Goal: Navigation & Orientation: Find specific page/section

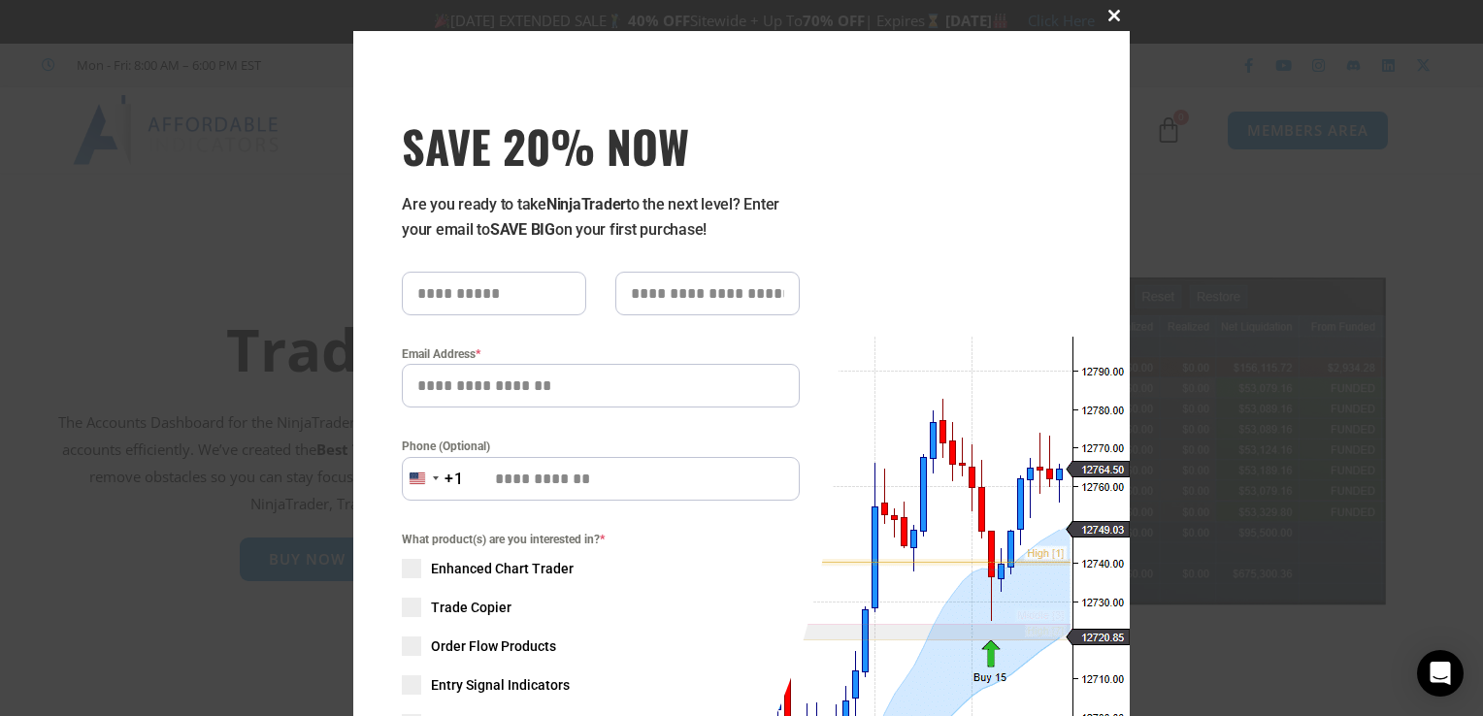
click at [1111, 18] on span at bounding box center [1114, 16] width 31 height 12
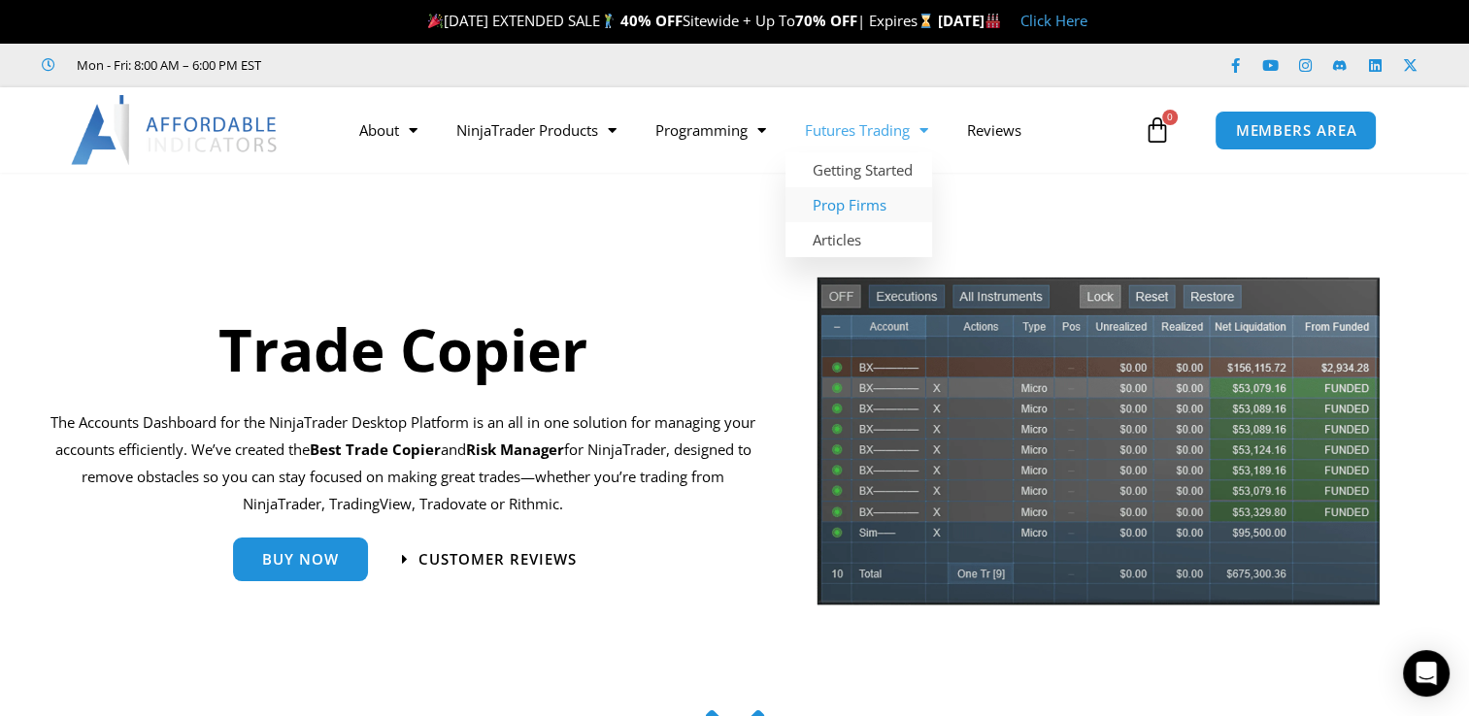
click at [889, 211] on link "Prop Firms" at bounding box center [858, 204] width 147 height 35
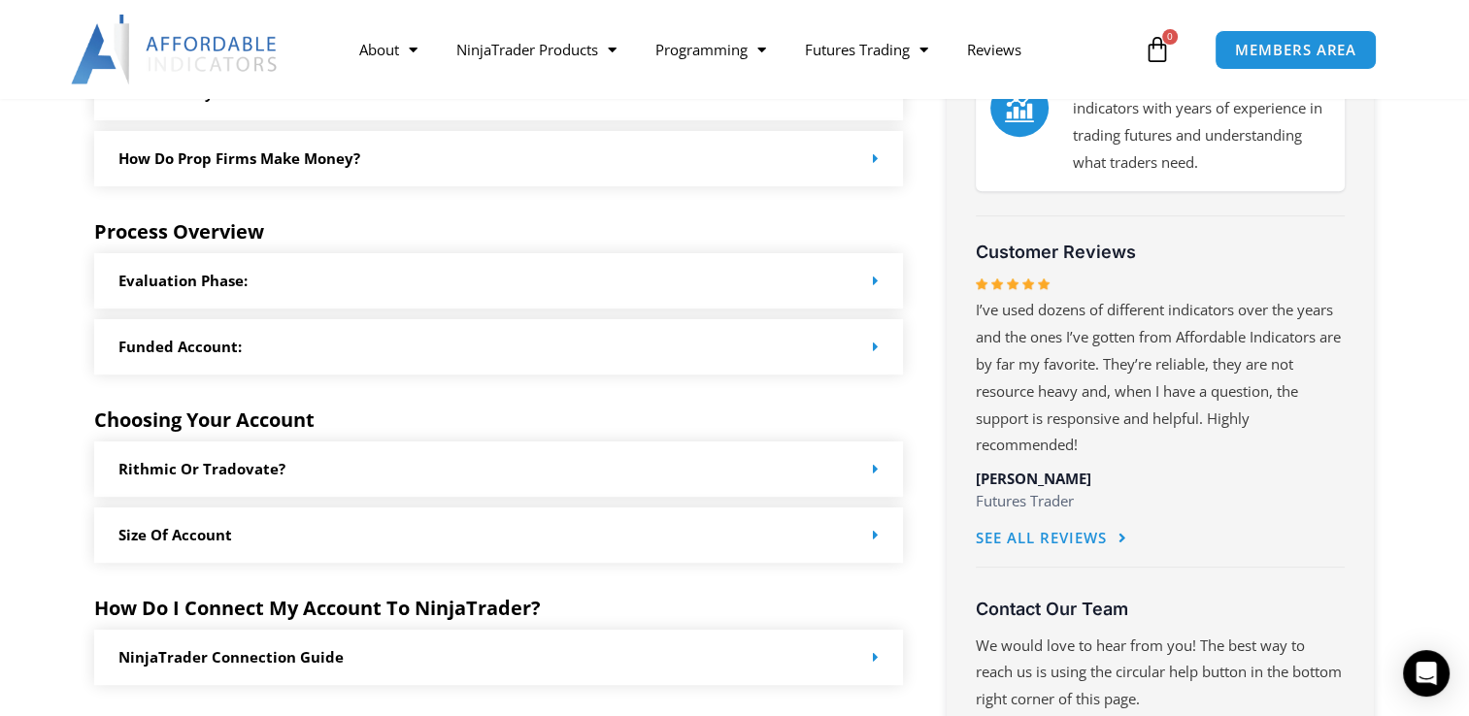
scroll to position [551, 0]
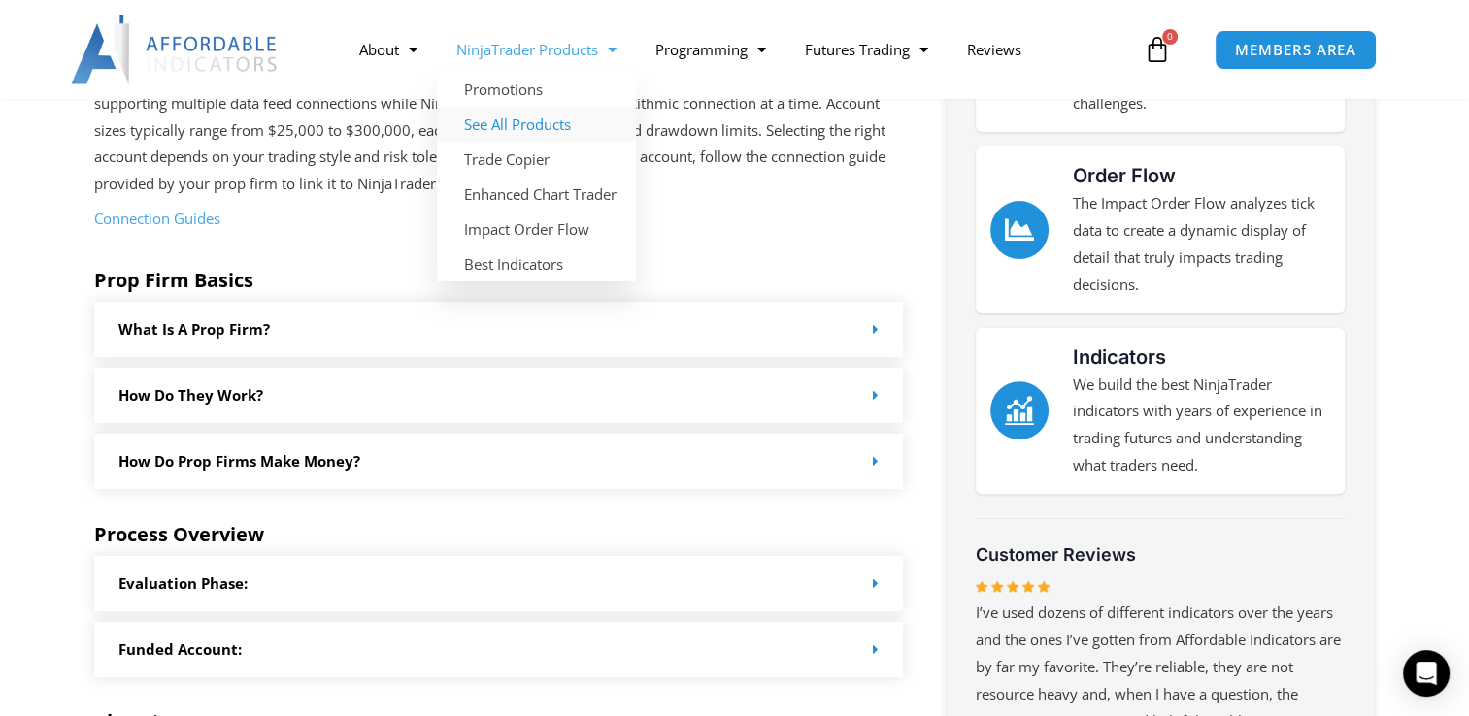
click at [524, 123] on link "See All Products" at bounding box center [536, 124] width 199 height 35
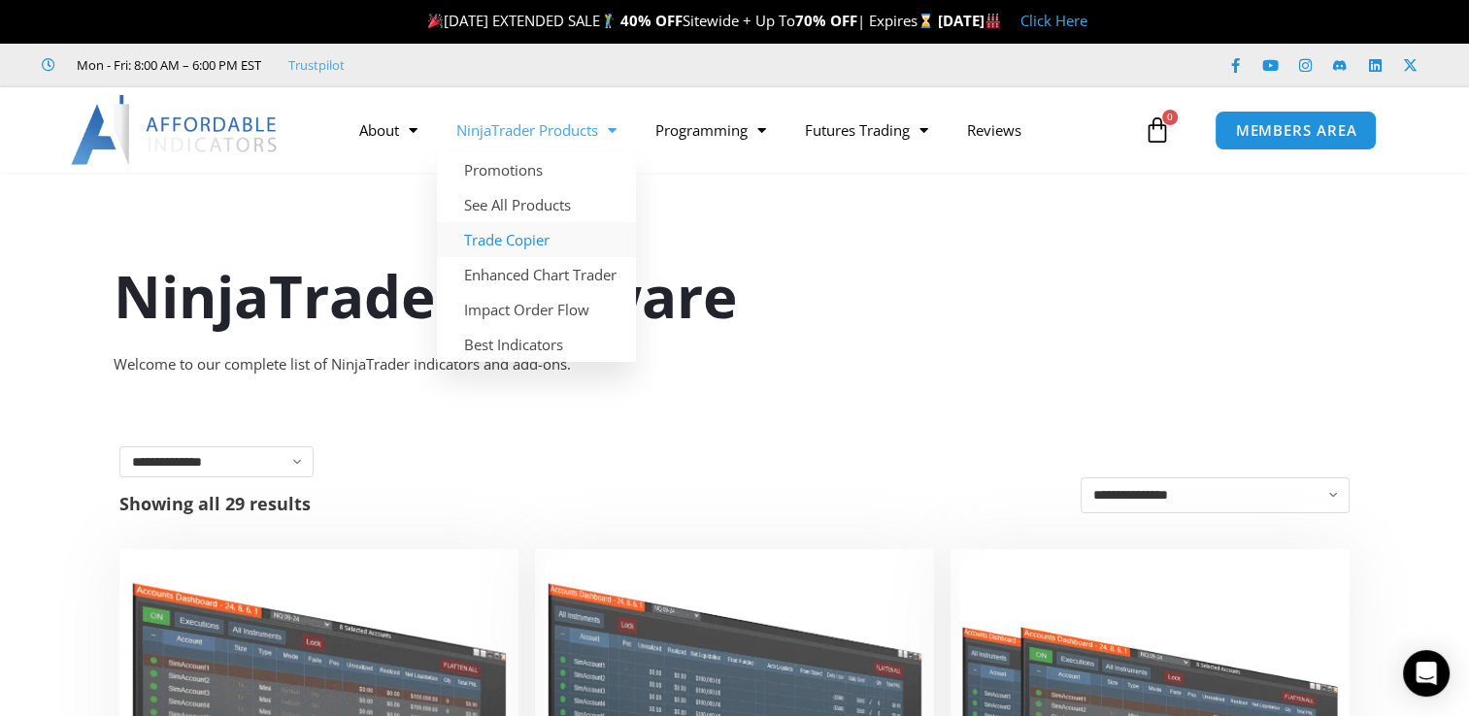
click at [511, 245] on link "Trade Copier" at bounding box center [536, 239] width 199 height 35
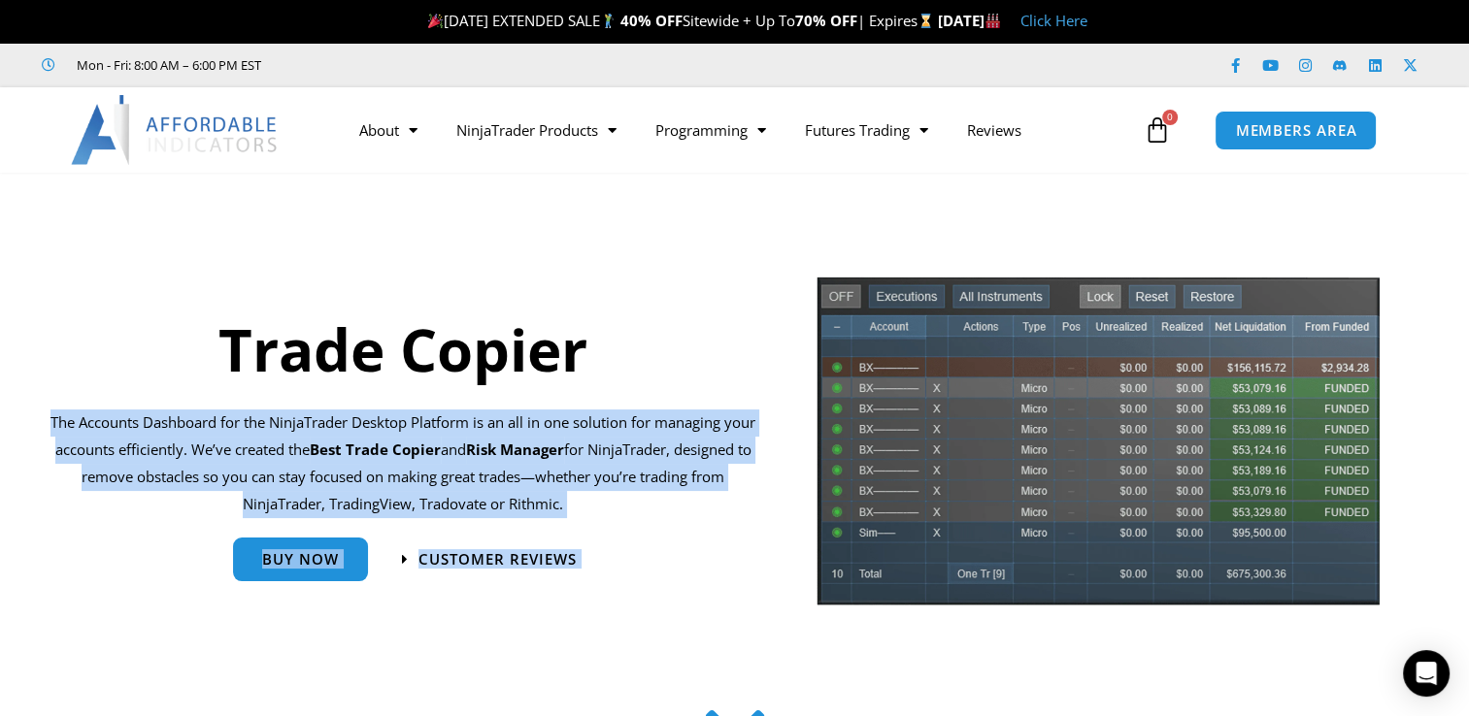
drag, startPoint x: 861, startPoint y: 271, endPoint x: 586, endPoint y: 207, distance: 282.1
drag, startPoint x: 586, startPoint y: 207, endPoint x: 713, endPoint y: 269, distance: 140.7
click at [713, 269] on div "Trade Copier The Accounts Dashboard for the NinjaTrader Desktop Platform is an …" at bounding box center [420, 448] width 769 height 366
click at [722, 266] on div "Trade Copier The Accounts Dashboard for the NinjaTrader Desktop Platform is an …" at bounding box center [420, 448] width 769 height 366
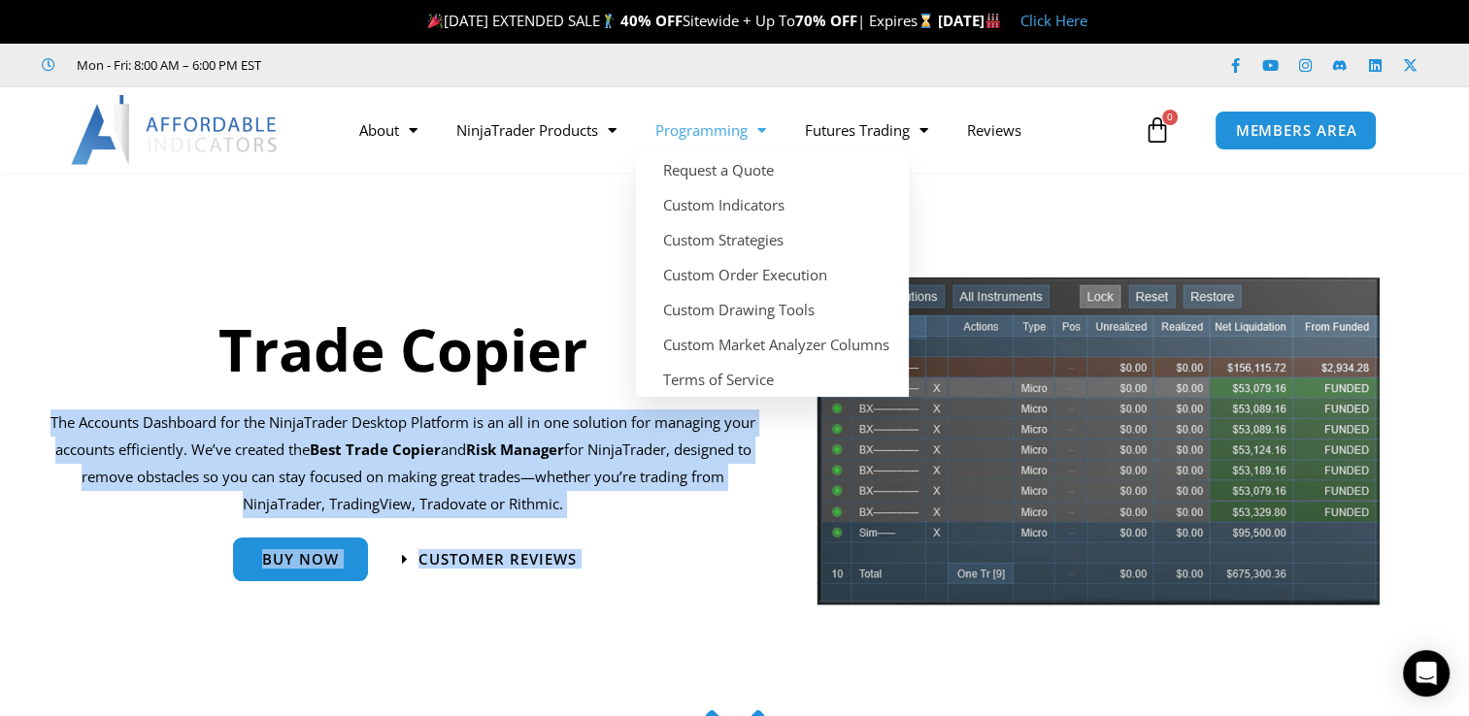
click at [759, 130] on span "Menu" at bounding box center [757, 131] width 18 height 34
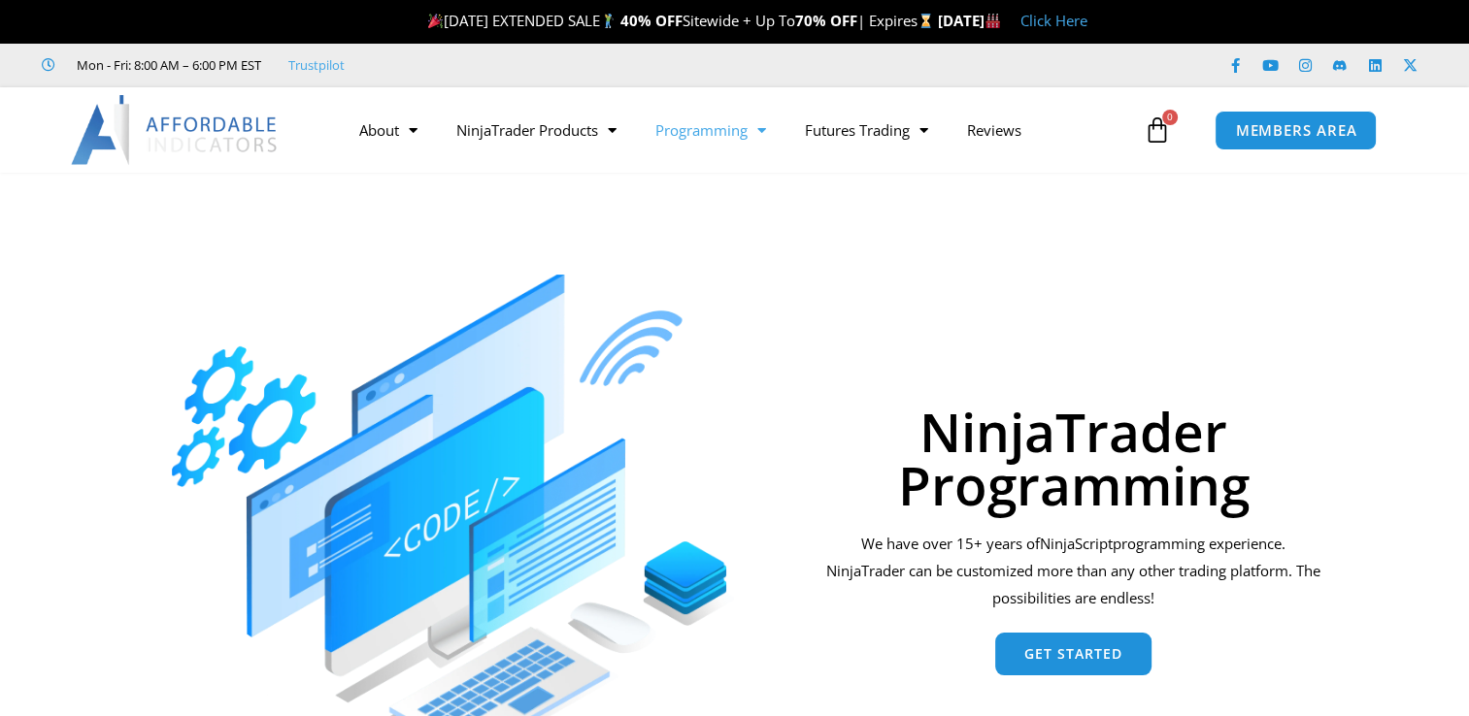
click at [765, 126] on span "Menu" at bounding box center [757, 131] width 18 height 34
click at [698, 134] on link "Programming" at bounding box center [711, 130] width 150 height 45
